Goal: Task Accomplishment & Management: Use online tool/utility

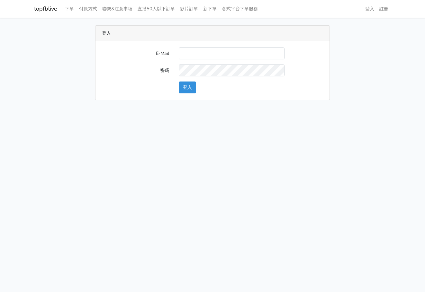
click at [211, 53] on input "E-Mail" at bounding box center [232, 54] width 106 height 12
type input "L123572232@gmail.com"
click at [185, 88] on button "登入" at bounding box center [187, 88] width 17 height 12
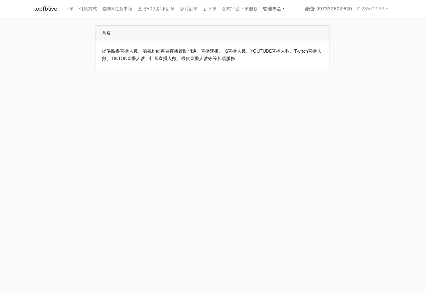
click at [281, 11] on link "管理專區" at bounding box center [273, 9] width 27 height 13
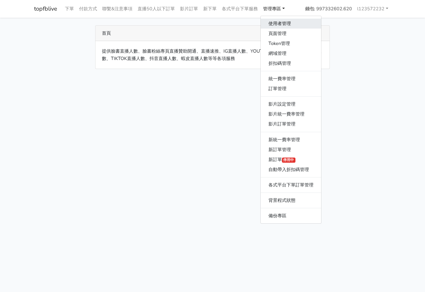
click at [281, 22] on link "使用者管理" at bounding box center [291, 24] width 60 height 10
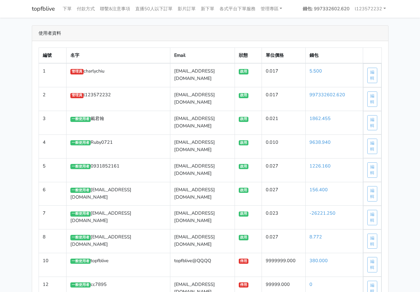
scroll to position [3220, 0]
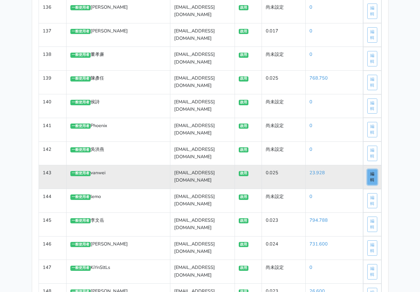
click at [377, 170] on link "編輯" at bounding box center [372, 177] width 10 height 15
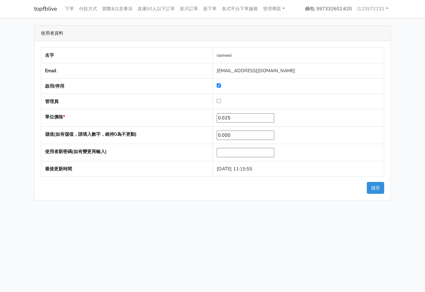
drag, startPoint x: 234, startPoint y: 137, endPoint x: 119, endPoint y: 130, distance: 114.9
click at [119, 130] on tr "儲值(如有儲值，請填入數字，維持0為不更動) 0.000" at bounding box center [212, 135] width 343 height 17
type input "2800"
click at [372, 187] on button "儲存" at bounding box center [375, 188] width 17 height 12
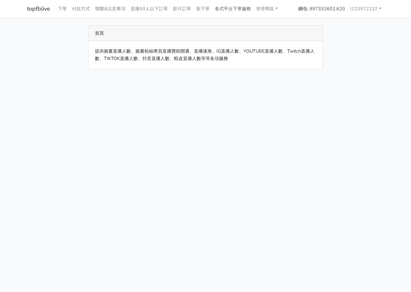
click at [235, 9] on link "各式平台下單服務" at bounding box center [232, 9] width 41 height 13
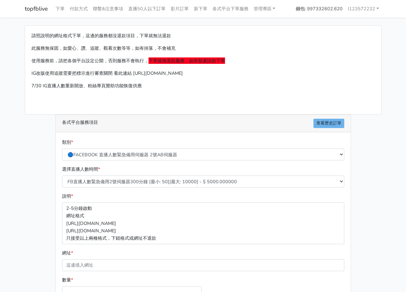
click at [170, 161] on div "類別 * 🔵FACEBOOK 直播人數緊急備用伺服器 2號AB伺服器 🔵FACEBOOK 網軍專用貼文留言 安全保密 🔵FACEBOOK 直播人數緊急備用伺服…" at bounding box center [202, 152] width 285 height 27
click at [145, 153] on select "🔵FACEBOOK 直播人數緊急備用伺服器 2號AB伺服器 🔵FACEBOOK 網軍專用貼文留言 安全保密 🔵FACEBOOK 直播人數緊急備用伺服器 J1 …" at bounding box center [203, 155] width 282 height 12
select select "🔯6/15新增Tiktok直播人數 穩定上人 SC"
click at [62, 149] on select "🔵FACEBOOK 直播人數緊急備用伺服器 2號AB伺服器 🔵FACEBOOK 網軍專用貼文留言 安全保密 🔵FACEBOOK 直播人數緊急備用伺服器 J1 …" at bounding box center [203, 155] width 282 height 12
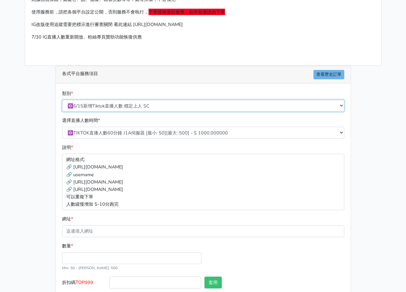
scroll to position [64, 0]
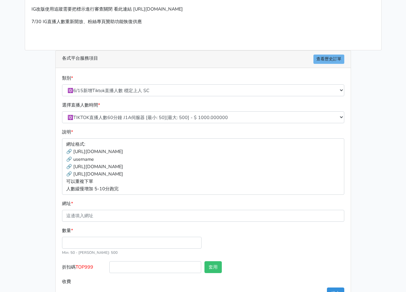
click at [156, 124] on div "選擇直播人數時間 * 🔯TIKTOK直播人數60分鐘 J1A伺服器 [最小: 50][最大: 500] - $ 1000.000000 🔯TIKTOK直播人數…" at bounding box center [202, 115] width 285 height 27
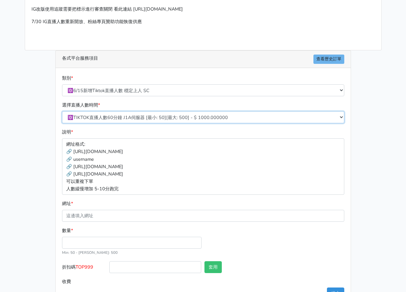
click at [156, 117] on select "🔯TIKTOK直播人數60分鐘 J1A伺服器 [最小: 50][最大: 500] - $ 1000.000000 🔯TIKTOK直播人數120分鐘 J1A伺服…" at bounding box center [203, 117] width 282 height 12
select select "539"
click at [62, 111] on select "🔯TIKTOK直播人數60分鐘 J1A伺服器 [最小: 50][最大: 500] - $ 1000.000000 🔯TIKTOK直播人數120分鐘 J1A伺服…" at bounding box center [203, 117] width 282 height 12
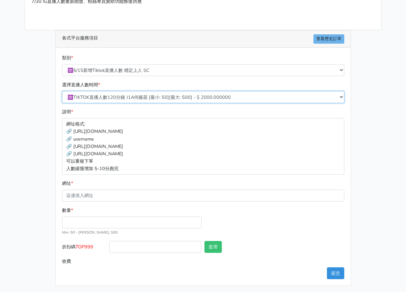
scroll to position [86, 0]
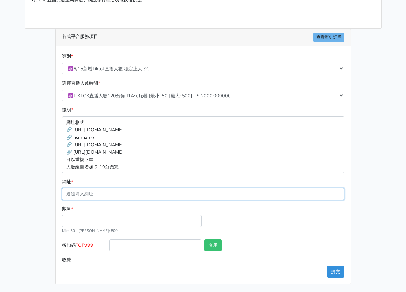
click at [115, 195] on input "網址 *" at bounding box center [203, 194] width 282 height 12
paste input "https://www.tiktok.com/@jingfang0926/live"
type input "https://www.tiktok.com/@jingfang0926/live"
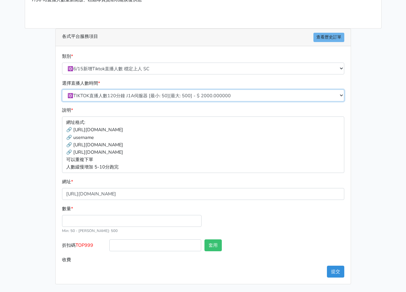
click at [185, 96] on select "🔯TIKTOK直播人數60分鐘 J1A伺服器 [最小: 50][最大: 500] - $ 1000.000000 🔯TIKTOK直播人數120分鐘 J1A伺服…" at bounding box center [203, 96] width 282 height 12
select select "541"
click at [62, 90] on select "🔯TIKTOK直播人數60分鐘 J1A伺服器 [最小: 50][最大: 500] - $ 1000.000000 🔯TIKTOK直播人數120分鐘 J1A伺服…" at bounding box center [203, 96] width 282 height 12
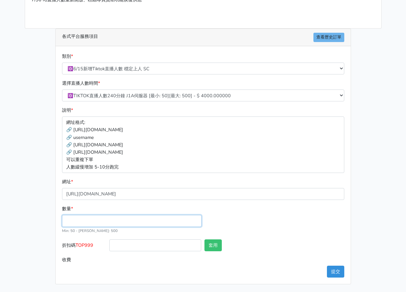
click at [121, 219] on input "數量 *" at bounding box center [131, 221] width 139 height 12
type input "50"
type input "200.000"
click at [268, 233] on div "數量 * 50 Min: 50 - Max: 500" at bounding box center [202, 222] width 285 height 34
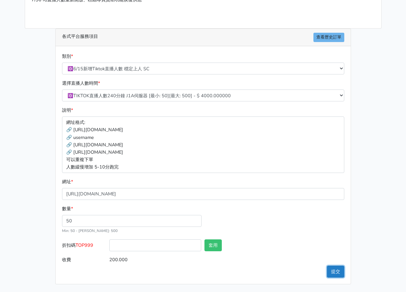
click at [335, 272] on button "提交" at bounding box center [335, 272] width 17 height 12
